Goal: Transaction & Acquisition: Purchase product/service

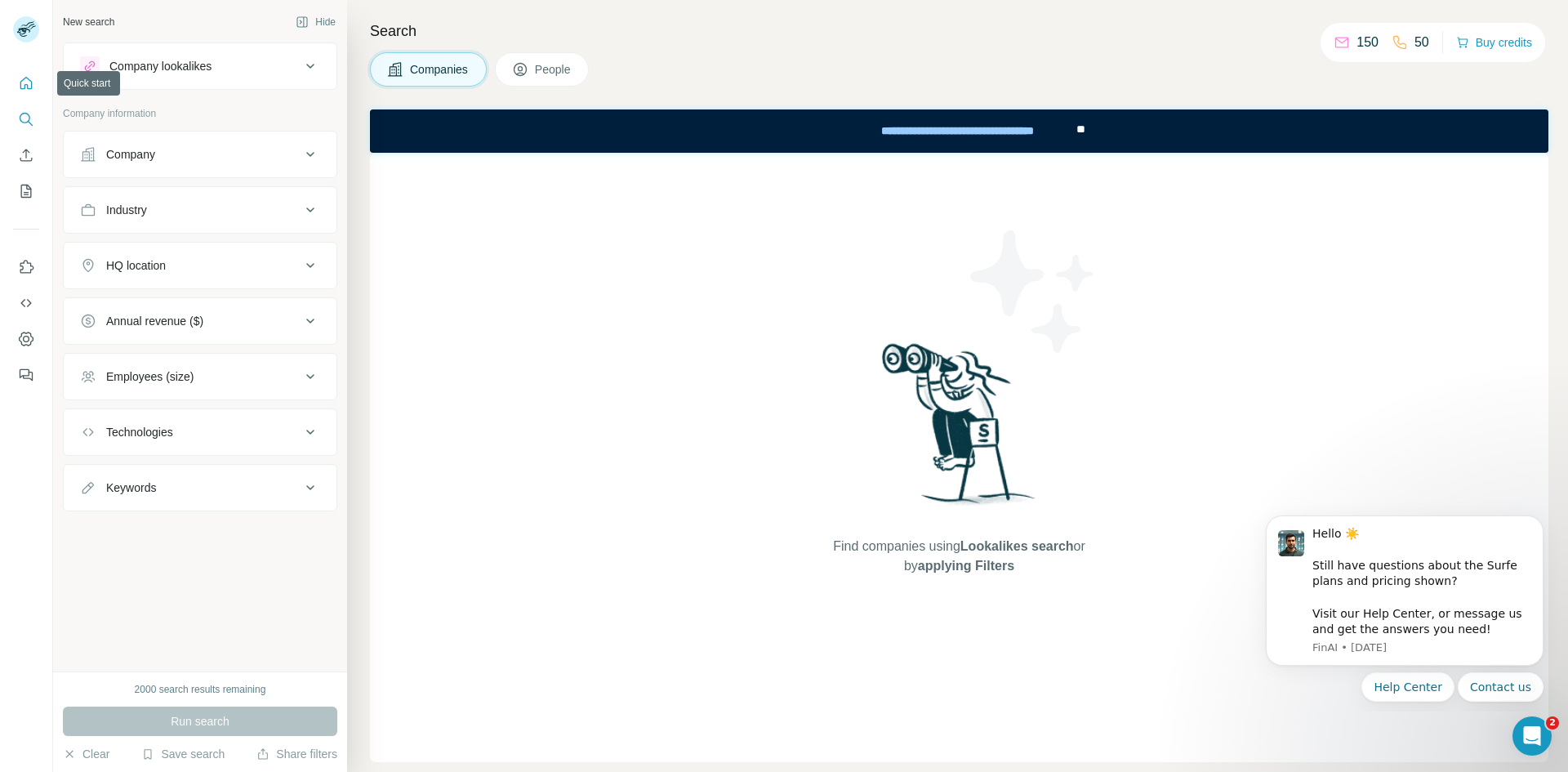
click at [32, 81] on icon "Quick start" at bounding box center [26, 83] width 16 height 16
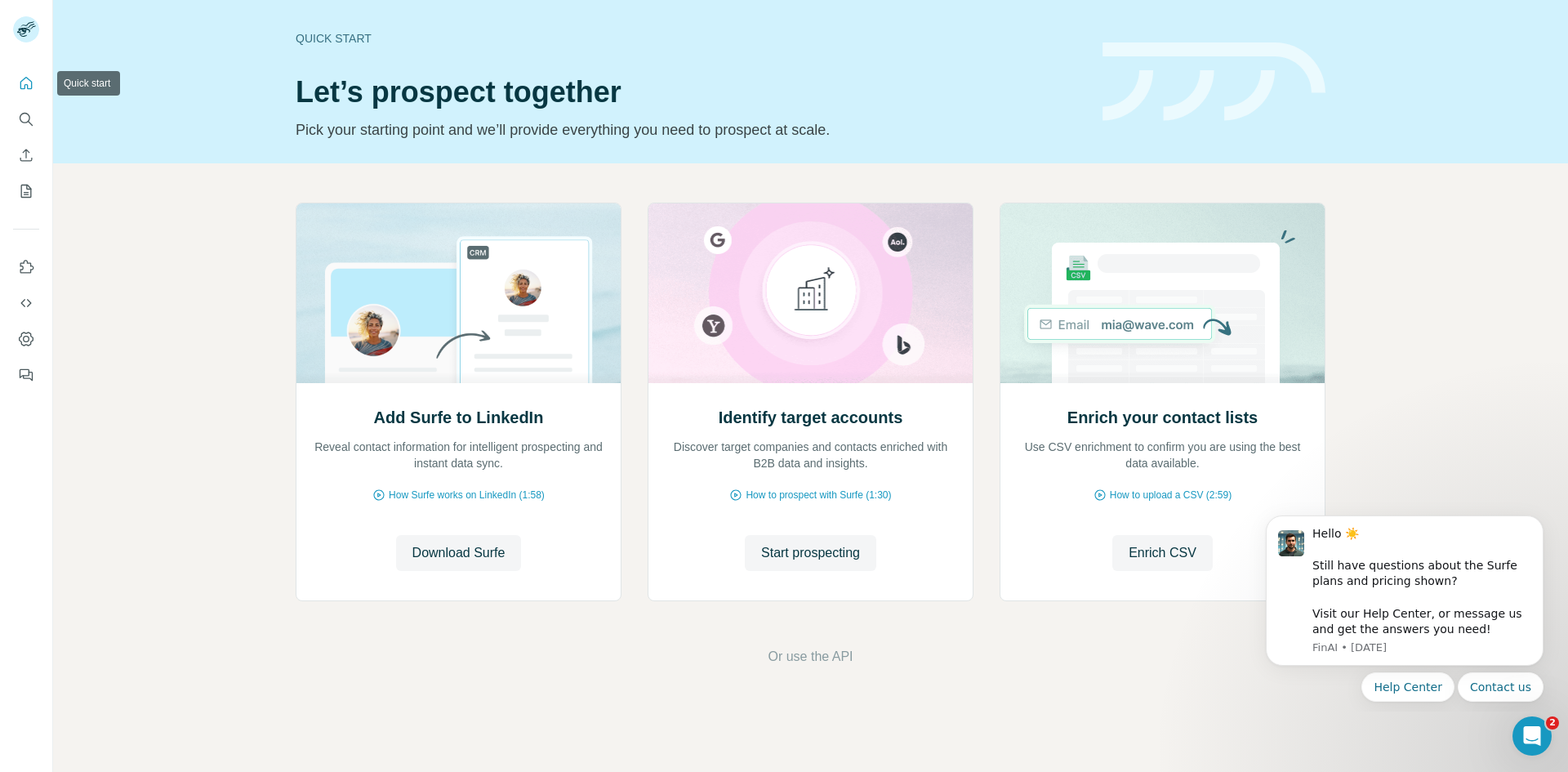
click at [20, 90] on icon "Quick start" at bounding box center [26, 83] width 16 height 16
click at [32, 340] on icon "Dashboard" at bounding box center [26, 339] width 16 height 16
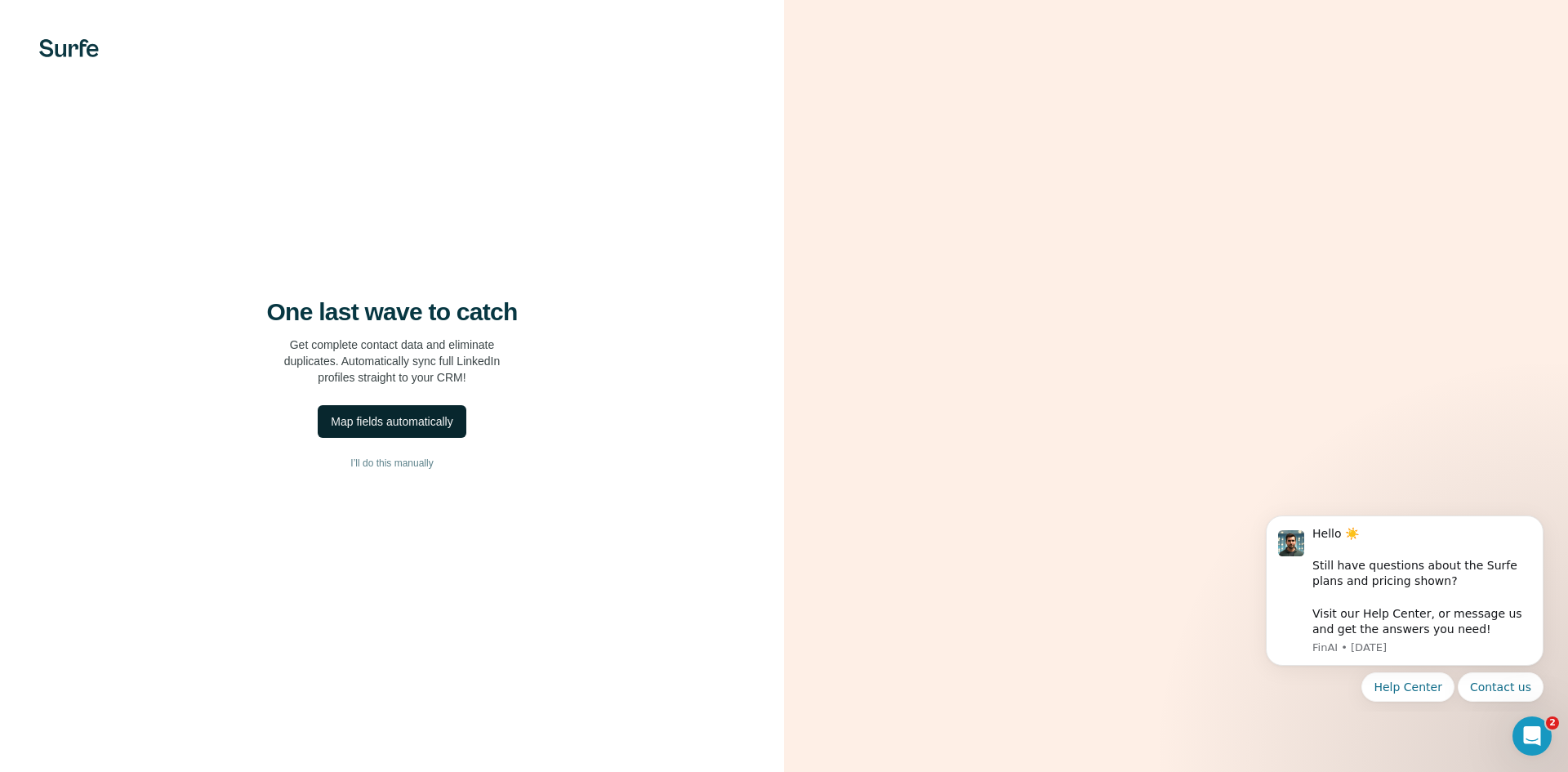
click at [405, 425] on div "Map fields automatically" at bounding box center [392, 421] width 122 height 16
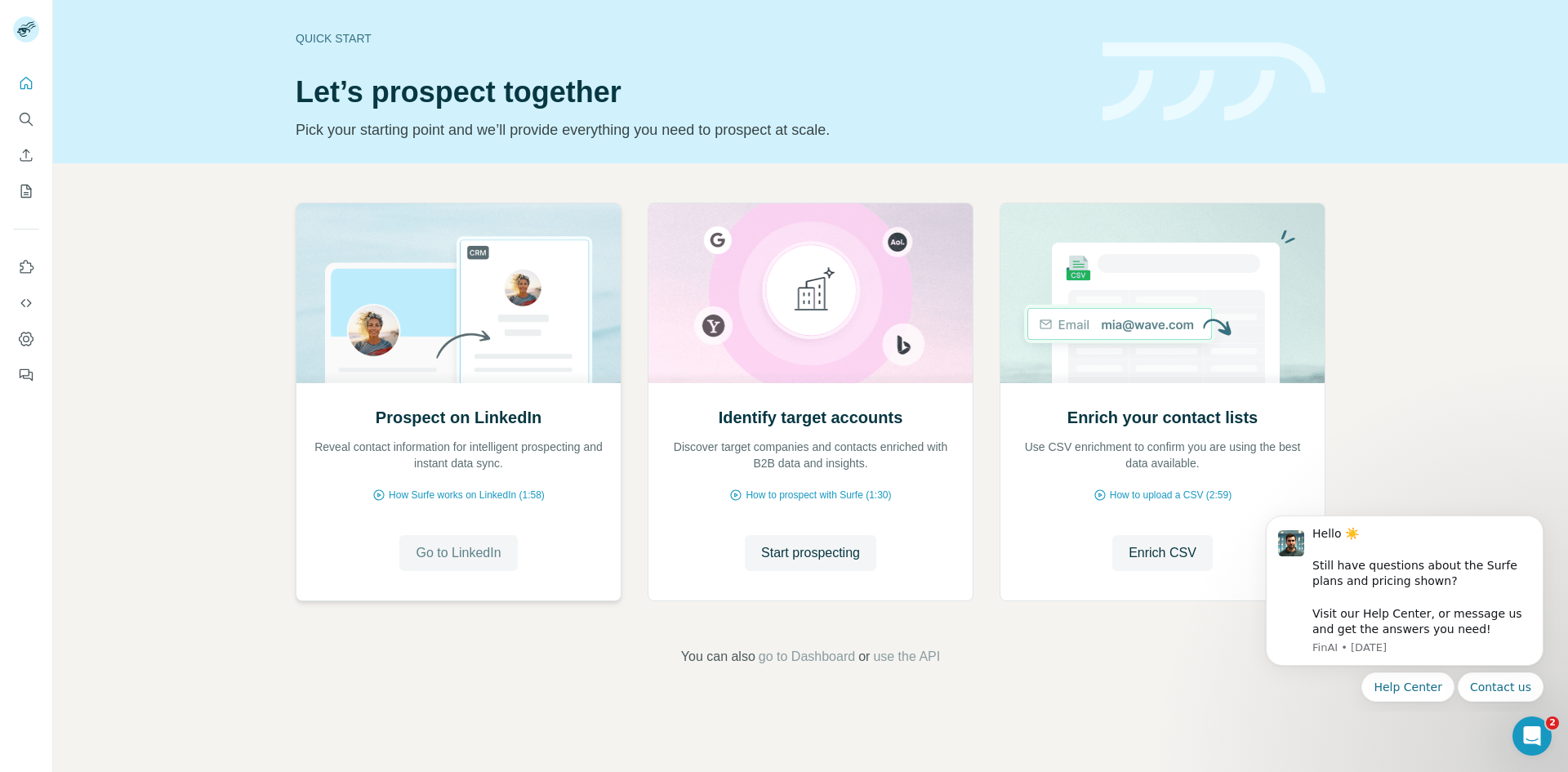
click at [487, 553] on span "Go to LinkedIn" at bounding box center [458, 553] width 85 height 20
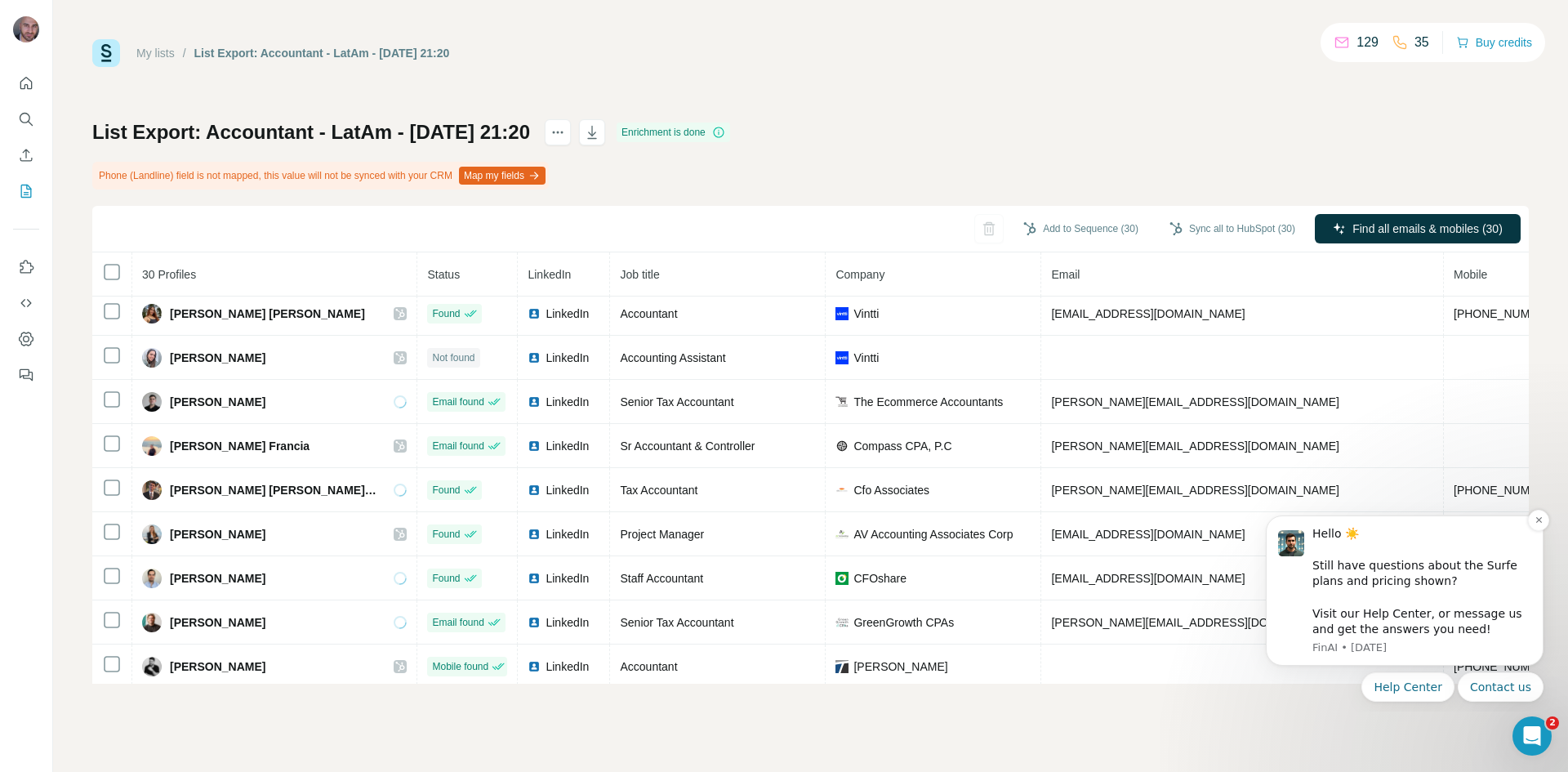
scroll to position [142, 0]
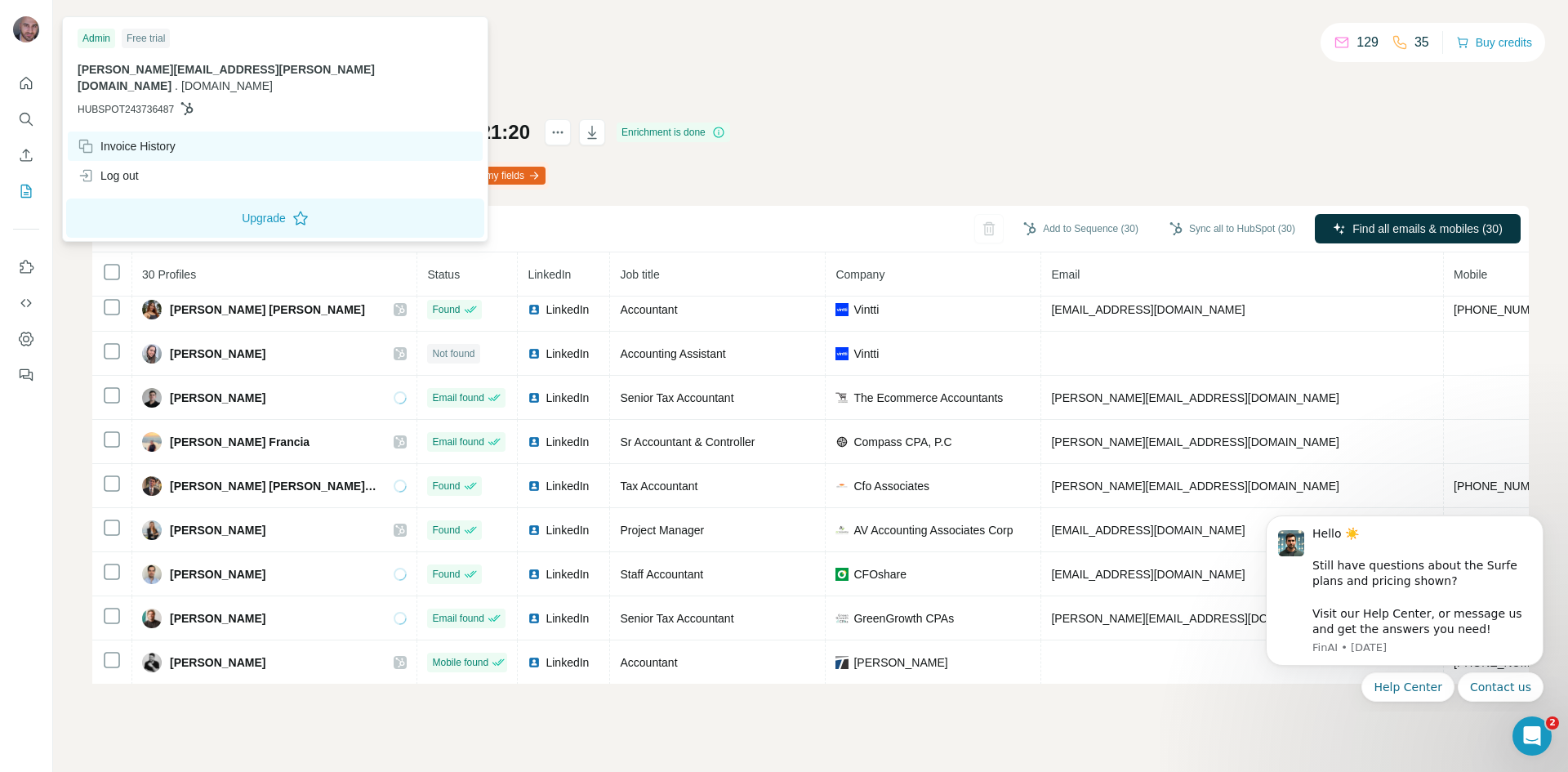
click at [183, 133] on div "Invoice History" at bounding box center [275, 146] width 415 height 29
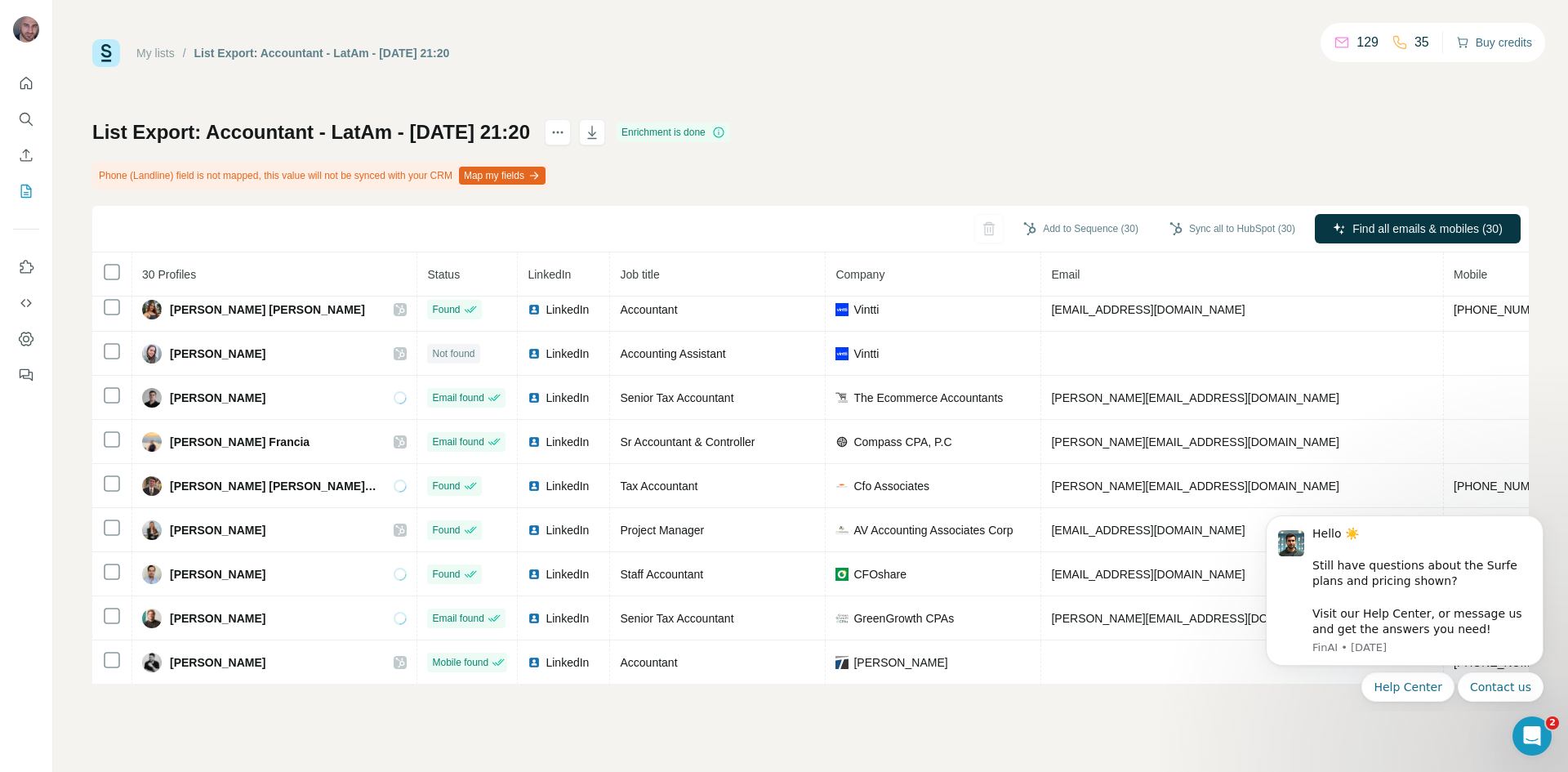
click at [1495, 42] on button "Buy credits" at bounding box center [1494, 42] width 76 height 23
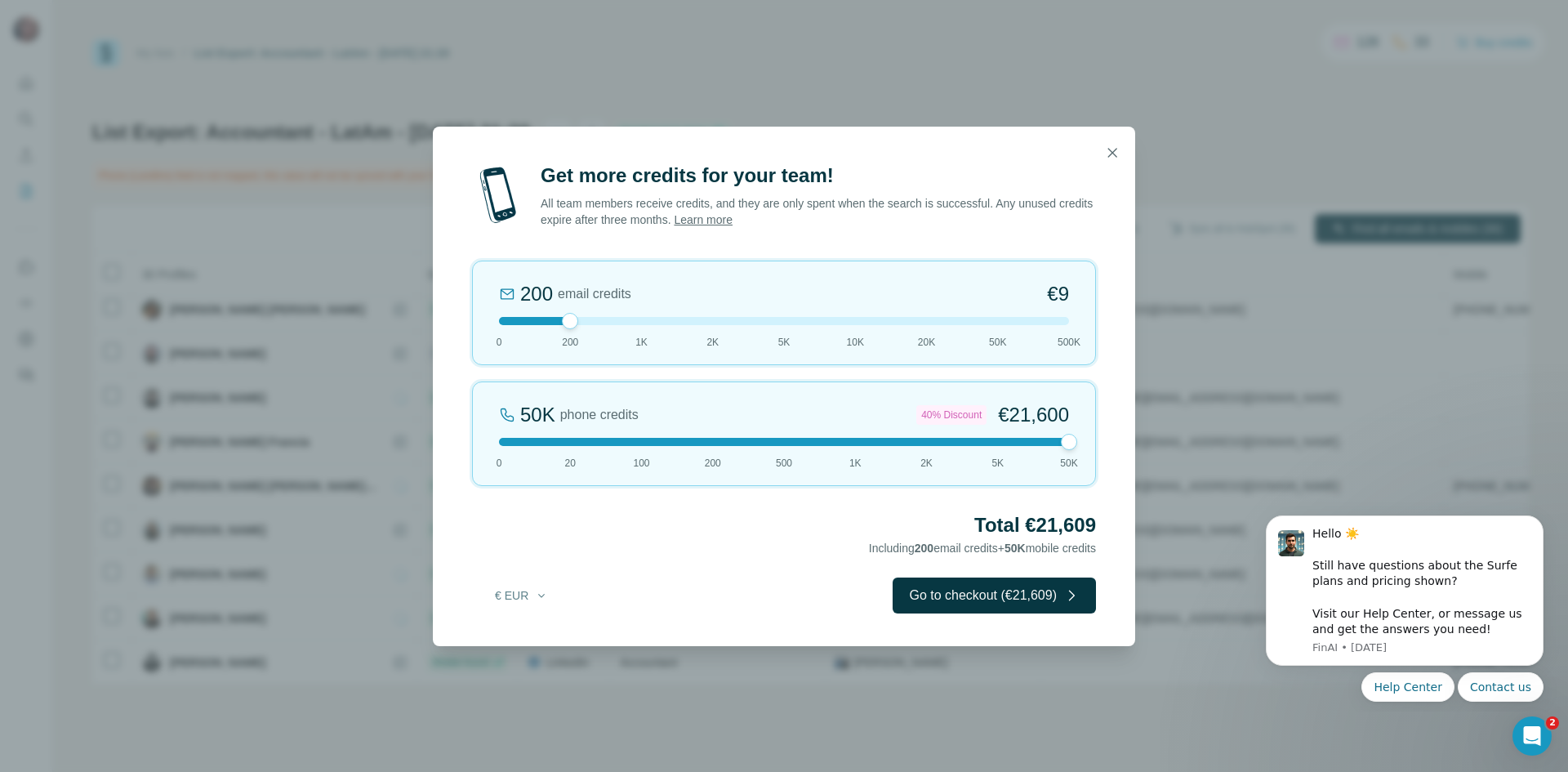
drag, startPoint x: 570, startPoint y: 436, endPoint x: 1118, endPoint y: 436, distance: 548.0
click at [1118, 436] on div "Get more credits for your team! All team members receive credits, and they are …" at bounding box center [784, 404] width 702 height 483
drag, startPoint x: 1071, startPoint y: 444, endPoint x: 849, endPoint y: 474, distance: 224.0
click at [849, 474] on div "1K phone credits 12% Discount €634 0 20 100 200 500 1K 2K 5K 50K" at bounding box center [784, 434] width 624 height 104
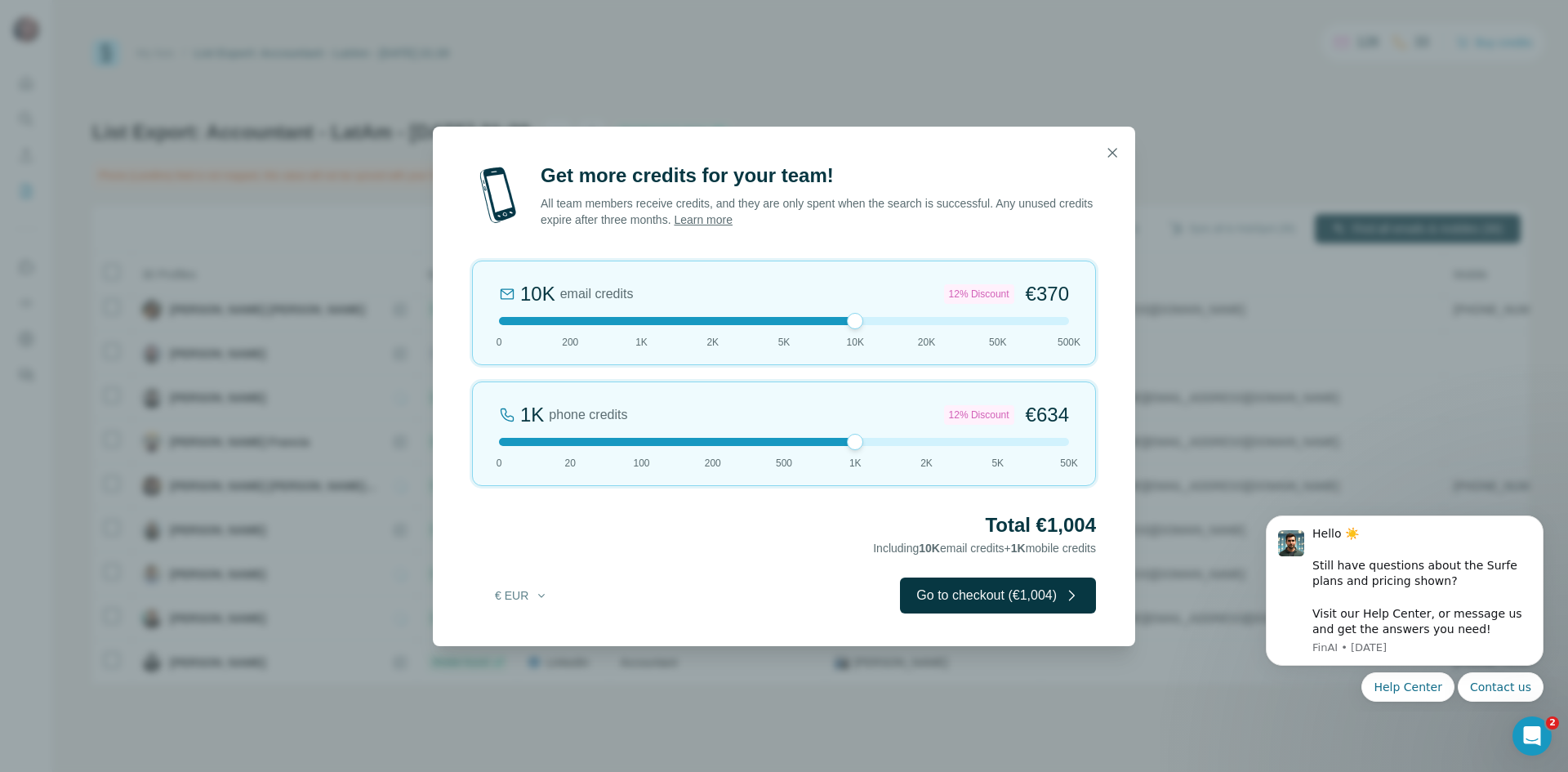
drag, startPoint x: 568, startPoint y: 323, endPoint x: 830, endPoint y: 399, distance: 272.8
click at [830, 399] on div "10K email credits 12% Discount €370 0 200 1K 2K 5K 10K 20K 50K 500K 1K phone cr…" at bounding box center [784, 373] width 624 height 225
click at [778, 322] on div at bounding box center [784, 321] width 570 height 9
click at [787, 447] on div "1K phone credits 12% Discount €634 0 20 100 200 500 1K 2K 5K 50K" at bounding box center [784, 434] width 624 height 104
click at [628, 326] on div "5K email credits 8% Discount €194 0 200 1K 2K 5K 10K 20K 50K 500K" at bounding box center [784, 313] width 624 height 104
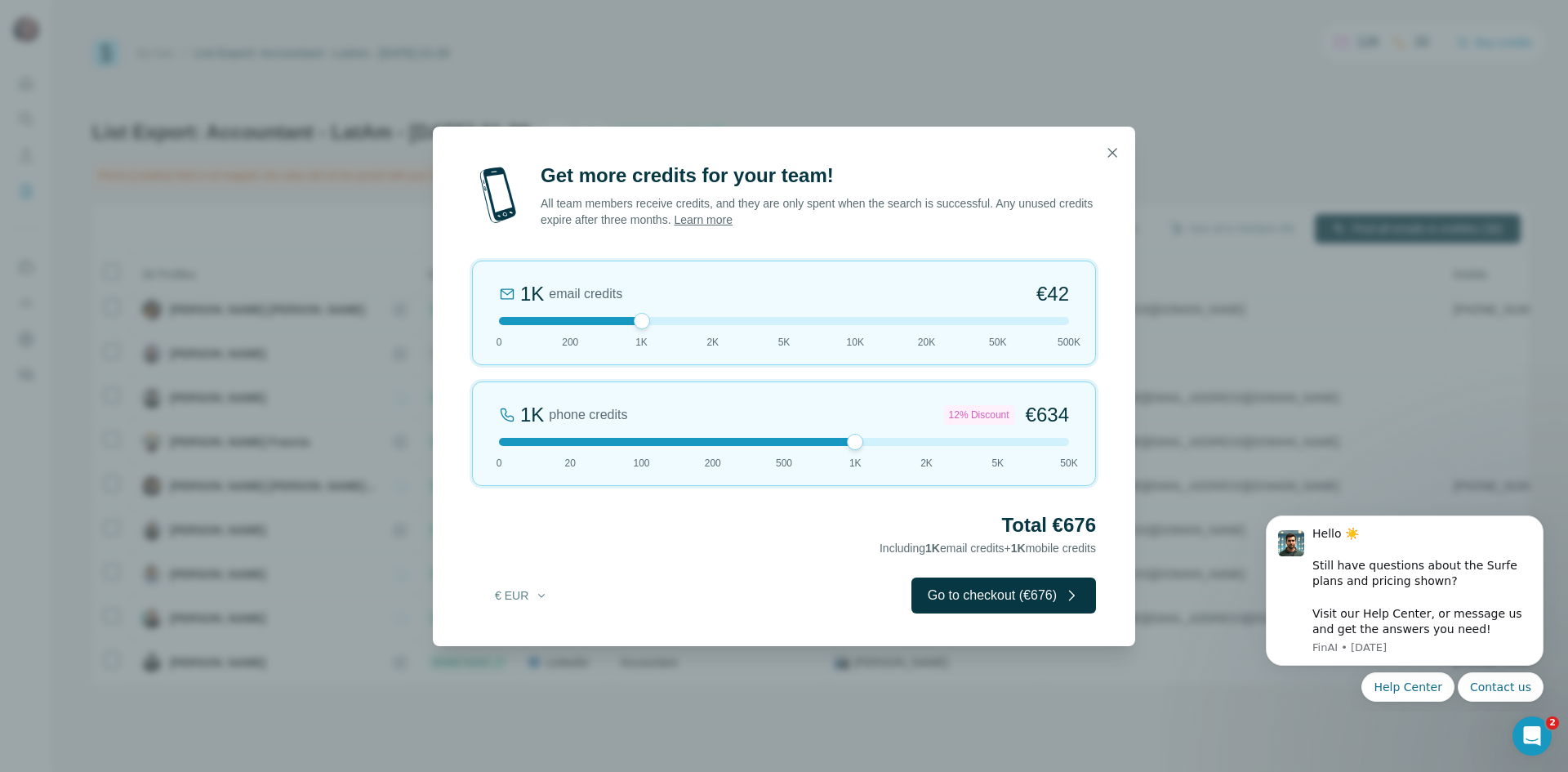
drag, startPoint x: 790, startPoint y: 442, endPoint x: 848, endPoint y: 447, distance: 58.2
click at [848, 447] on div at bounding box center [854, 442] width 16 height 16
click at [1105, 149] on icon "button" at bounding box center [1112, 152] width 16 height 16
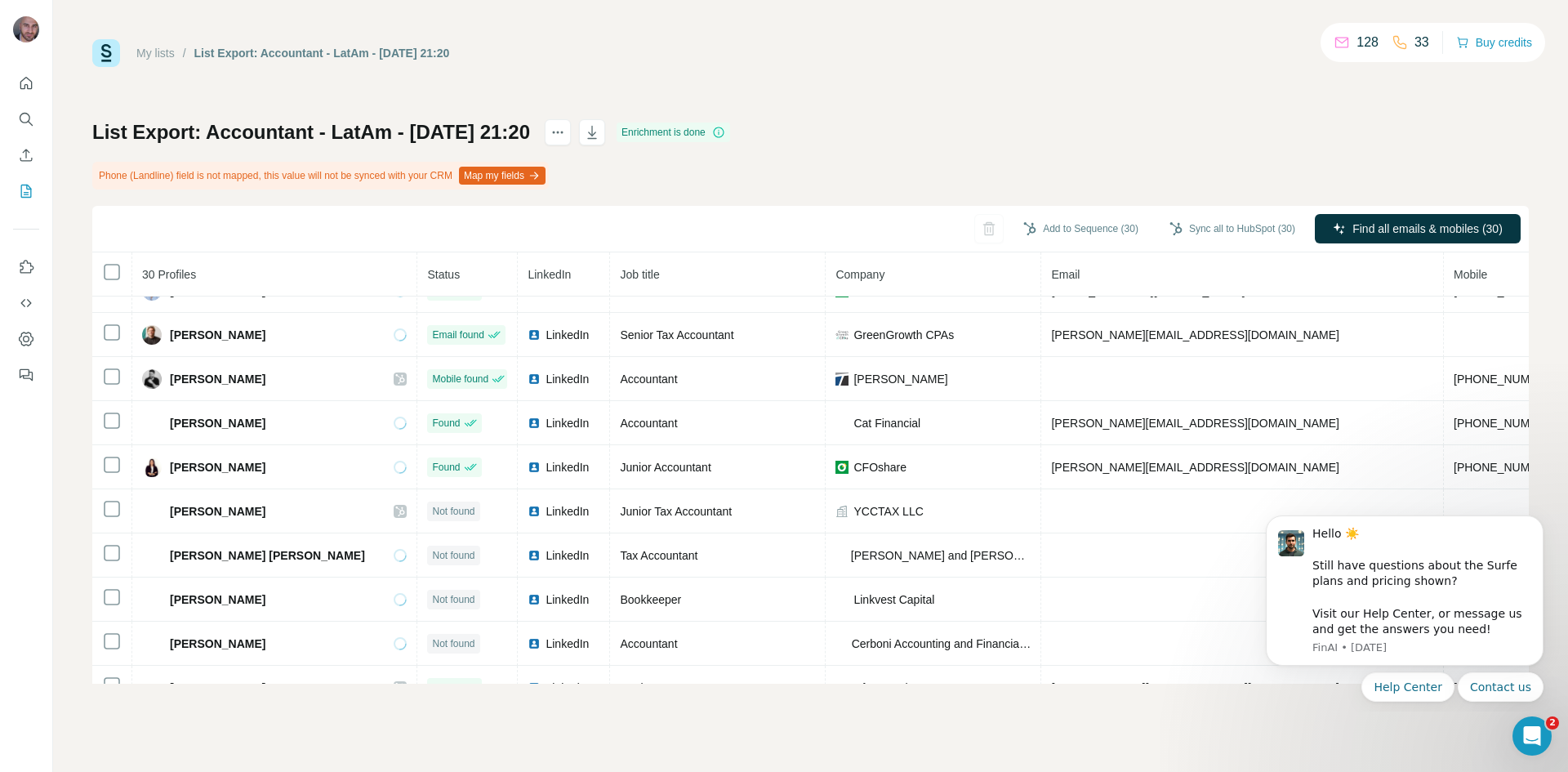
scroll to position [503, 0]
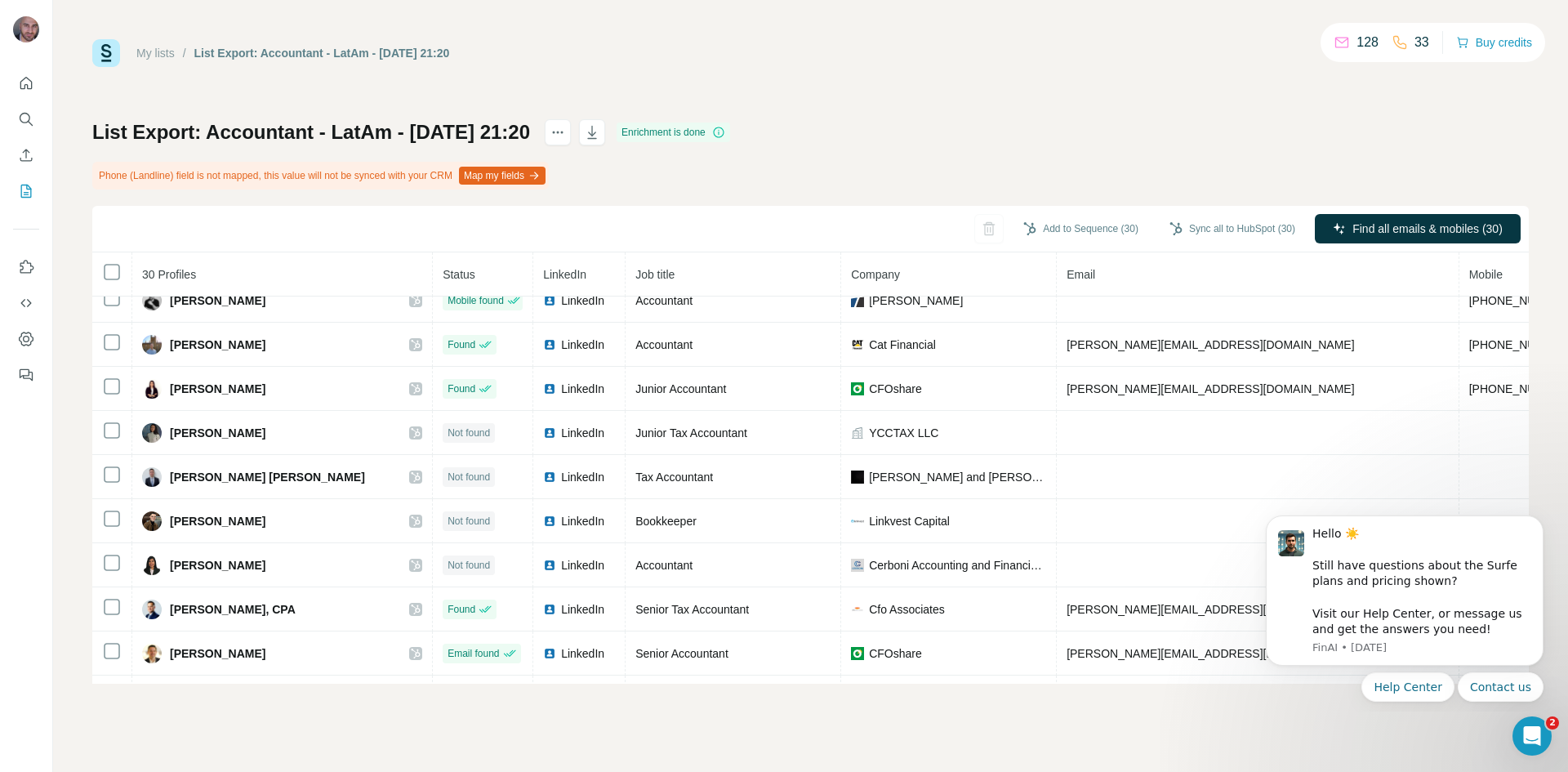
drag, startPoint x: 1524, startPoint y: 347, endPoint x: 205, endPoint y: 23, distance: 1358.2
